Goal: Use online tool/utility: Utilize a website feature to perform a specific function

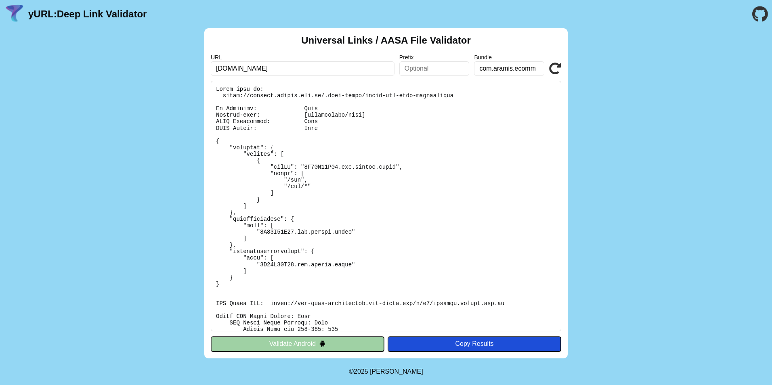
click at [556, 70] on icon at bounding box center [555, 69] width 12 height 12
click at [418, 67] on input "text" at bounding box center [434, 68] width 70 height 15
paste input "5T63K27Z75"
type input "5T63K27Z75"
click at [317, 348] on button "Validate Android" at bounding box center [298, 343] width 174 height 15
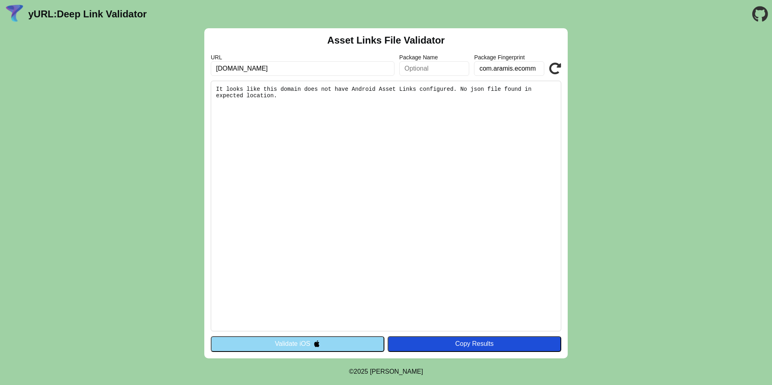
click at [431, 67] on input "text" at bounding box center [434, 68] width 70 height 15
type input "5T63K27Z75"
click at [332, 345] on button "Validate iOS" at bounding box center [298, 343] width 174 height 15
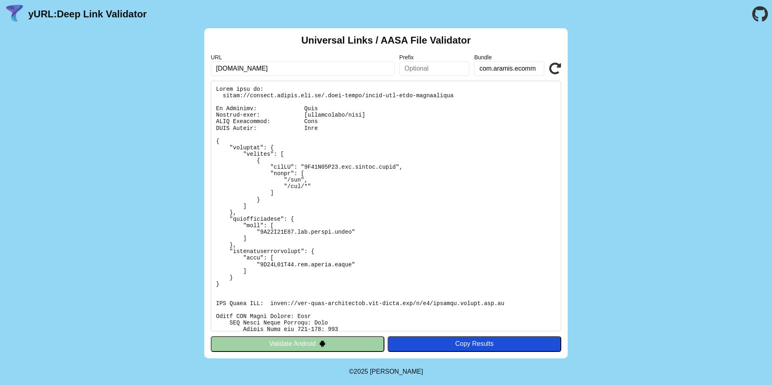
click at [643, 237] on div "Universal Links / AASA File Validator URL [DOMAIN_NAME] Prefix Bundle com.arami…" at bounding box center [386, 193] width 772 height 330
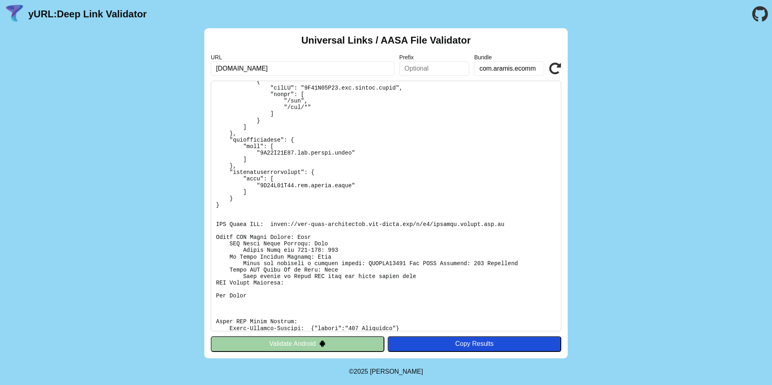
scroll to position [81, 0]
drag, startPoint x: 484, startPoint y: 222, endPoint x: 267, endPoint y: 222, distance: 217.3
click at [267, 222] on pre at bounding box center [386, 206] width 351 height 251
drag, startPoint x: 267, startPoint y: 222, endPoint x: 276, endPoint y: 223, distance: 9.4
copy pre "https://app-site-association.cdn-apple.com/a/v1/connect.aramis.com.br"
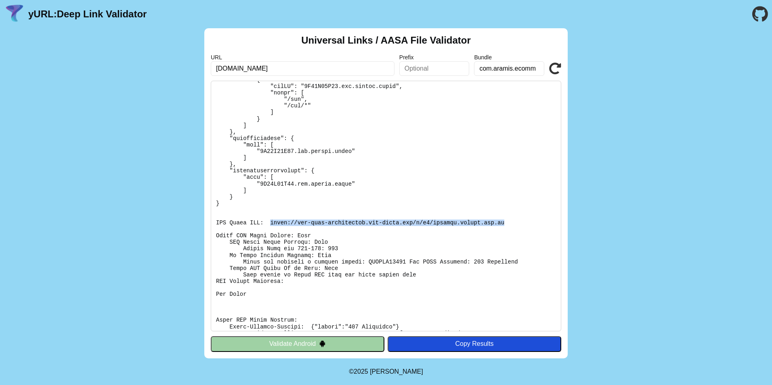
click at [555, 67] on icon at bounding box center [555, 69] width 12 height 12
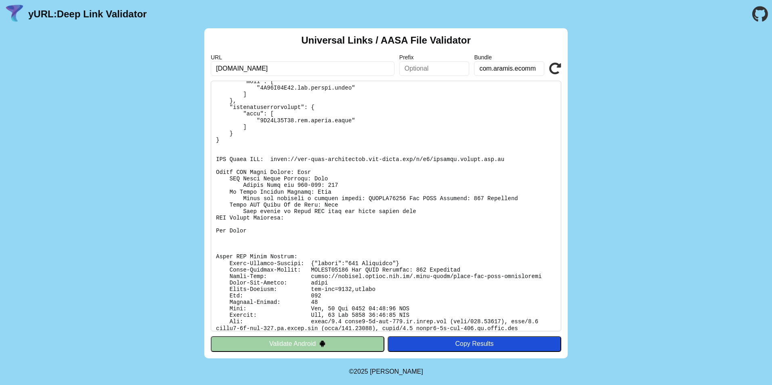
scroll to position [156, 0]
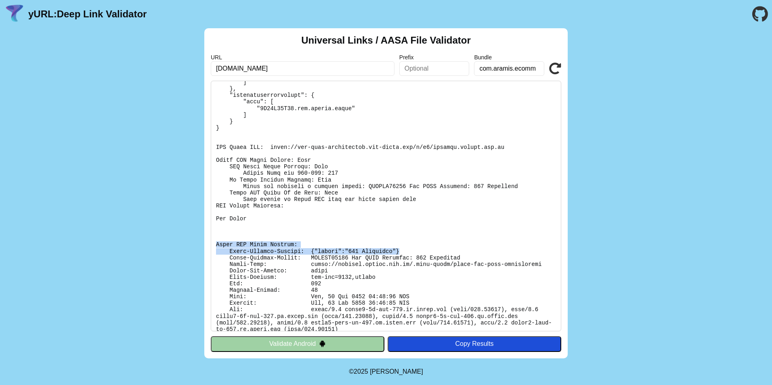
drag, startPoint x: 391, startPoint y: 249, endPoint x: 216, endPoint y: 244, distance: 175.0
click at [216, 244] on pre at bounding box center [386, 206] width 351 height 251
drag, startPoint x: 216, startPoint y: 244, endPoint x: 237, endPoint y: 248, distance: 21.1
copy pre "Apple CDN Debug Headers: Apple-Failure-Details: {"status":"403 Forbidden"}"
click at [372, 187] on pre at bounding box center [386, 206] width 351 height 251
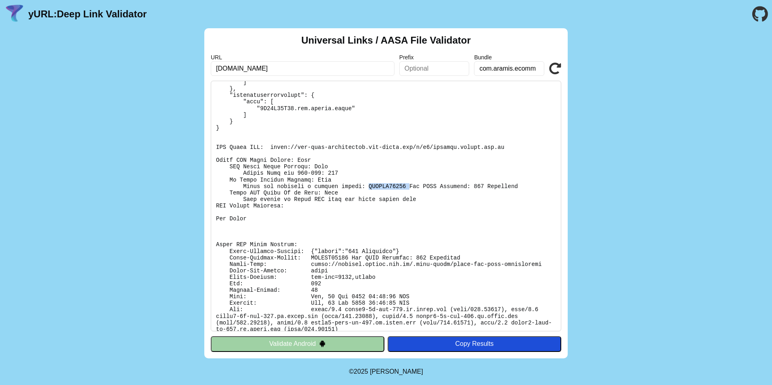
click at [372, 187] on pre at bounding box center [386, 206] width 351 height 251
copy pre "SWCERR00101"
